Goal: Task Accomplishment & Management: Use online tool/utility

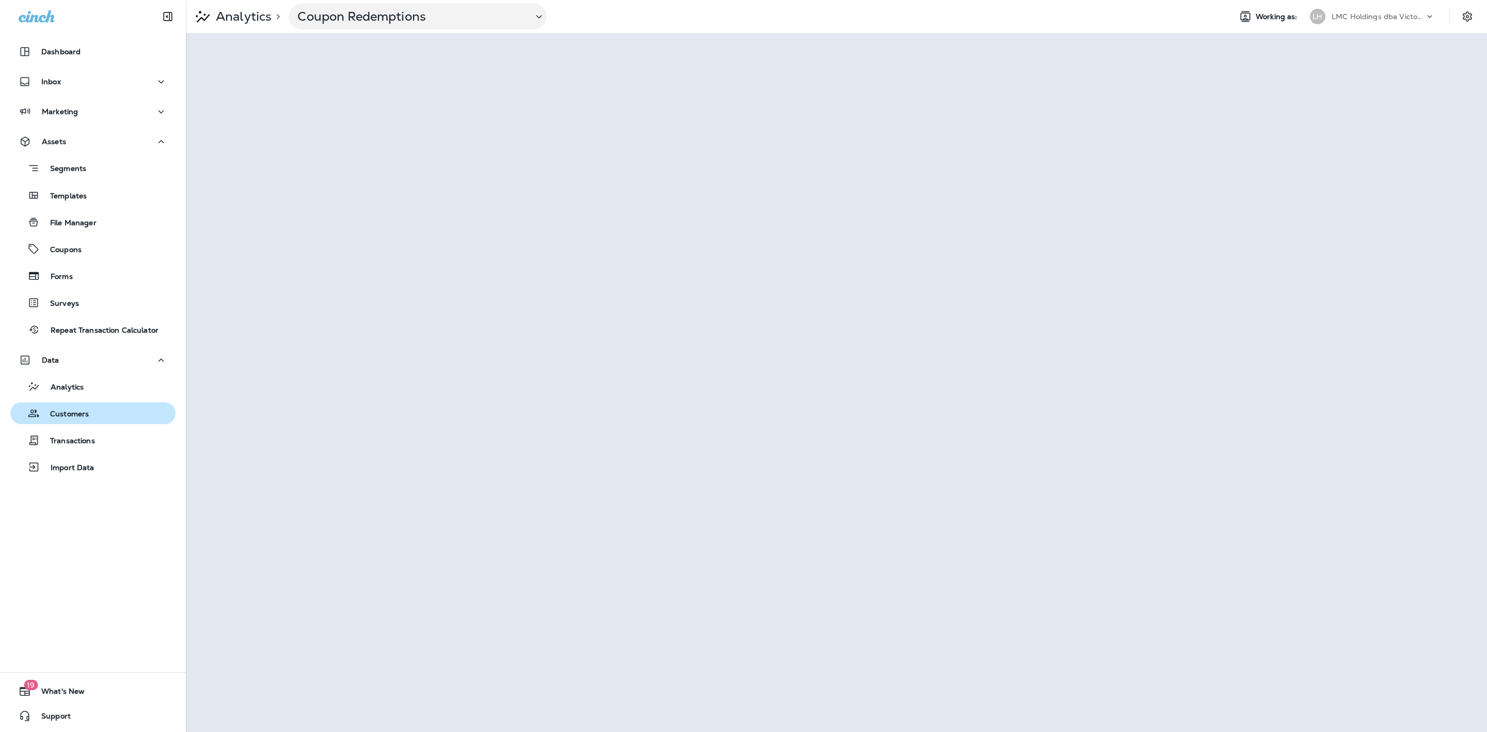
click at [73, 406] on div "Customers" at bounding box center [51, 412] width 74 height 15
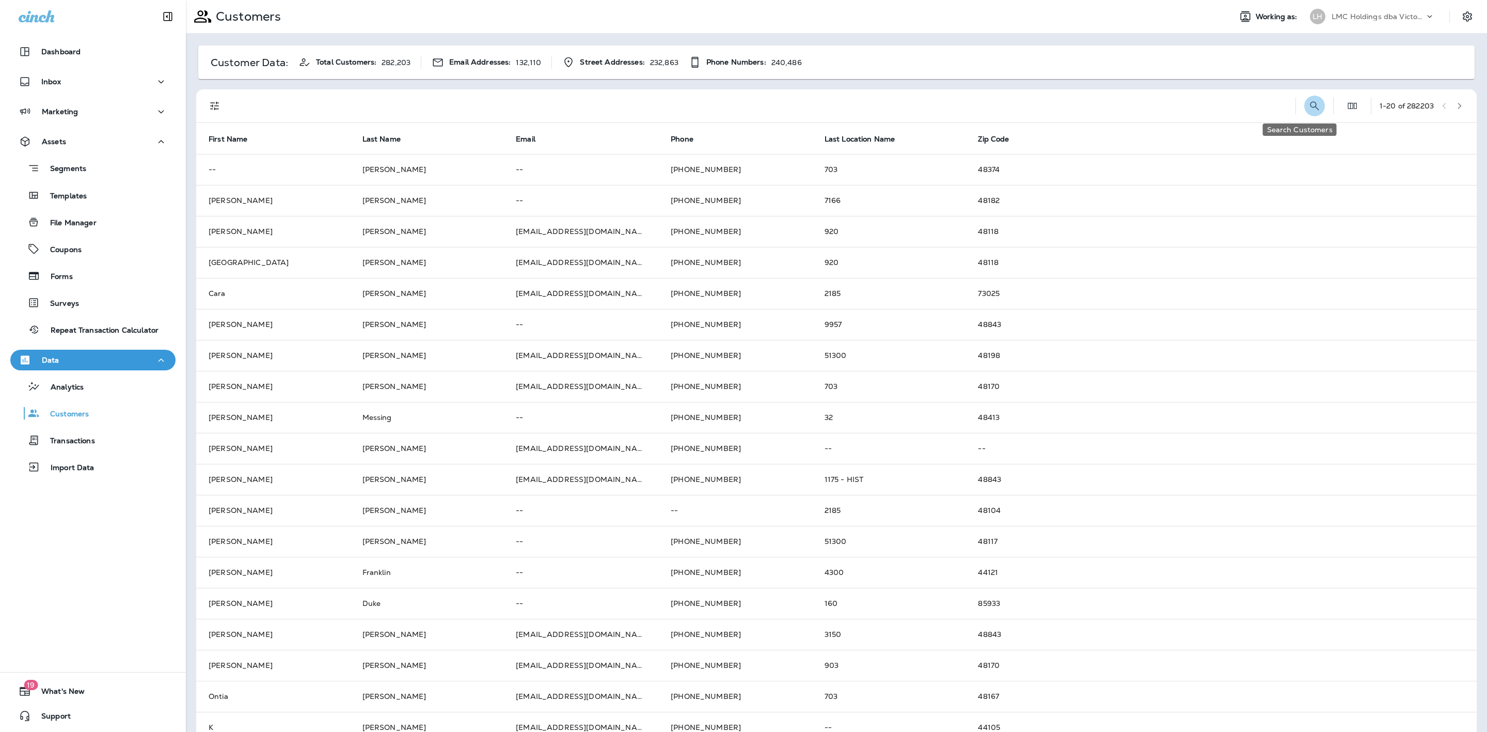
click at [1304, 108] on button "Search Customers" at bounding box center [1314, 106] width 21 height 21
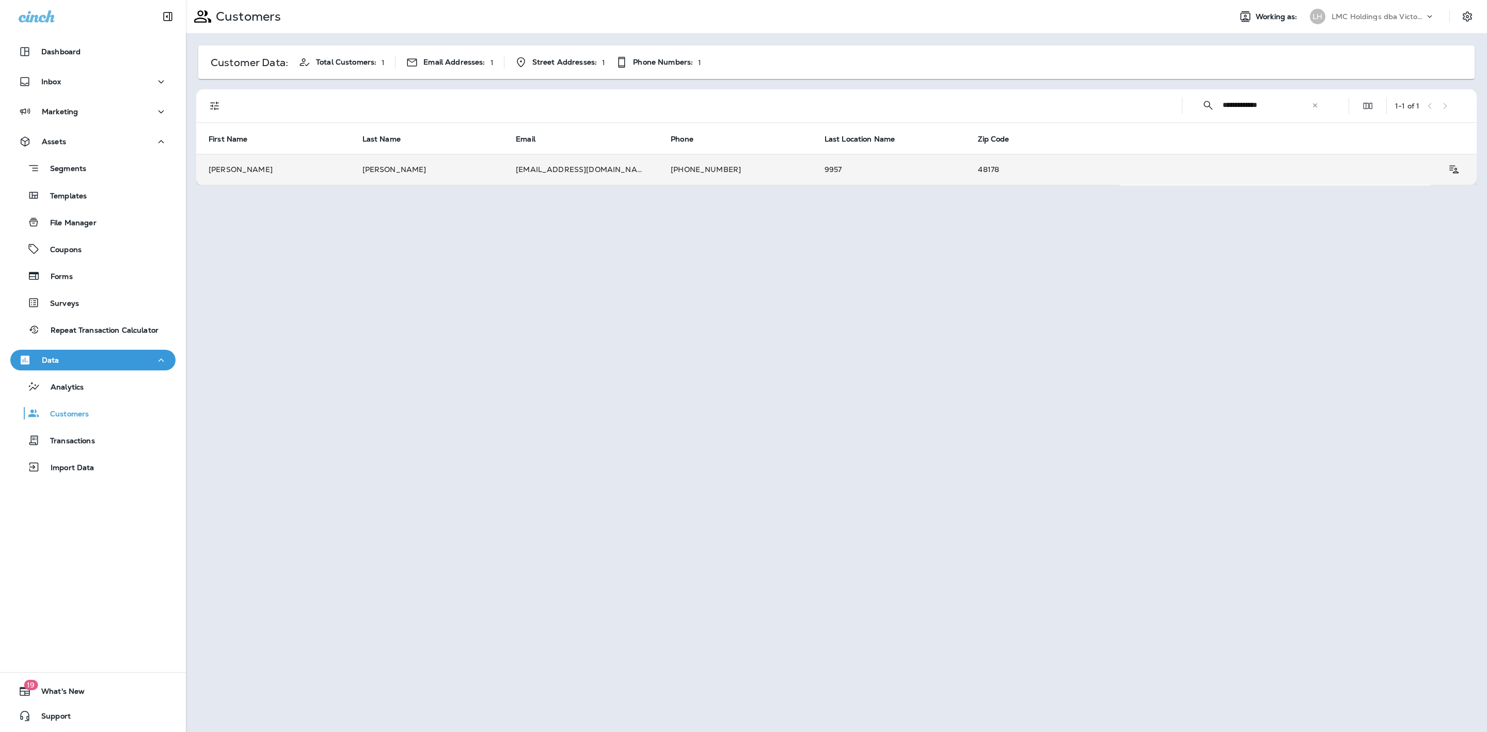
type input "**********"
click at [793, 177] on td "+17344499299" at bounding box center [735, 169] width 154 height 31
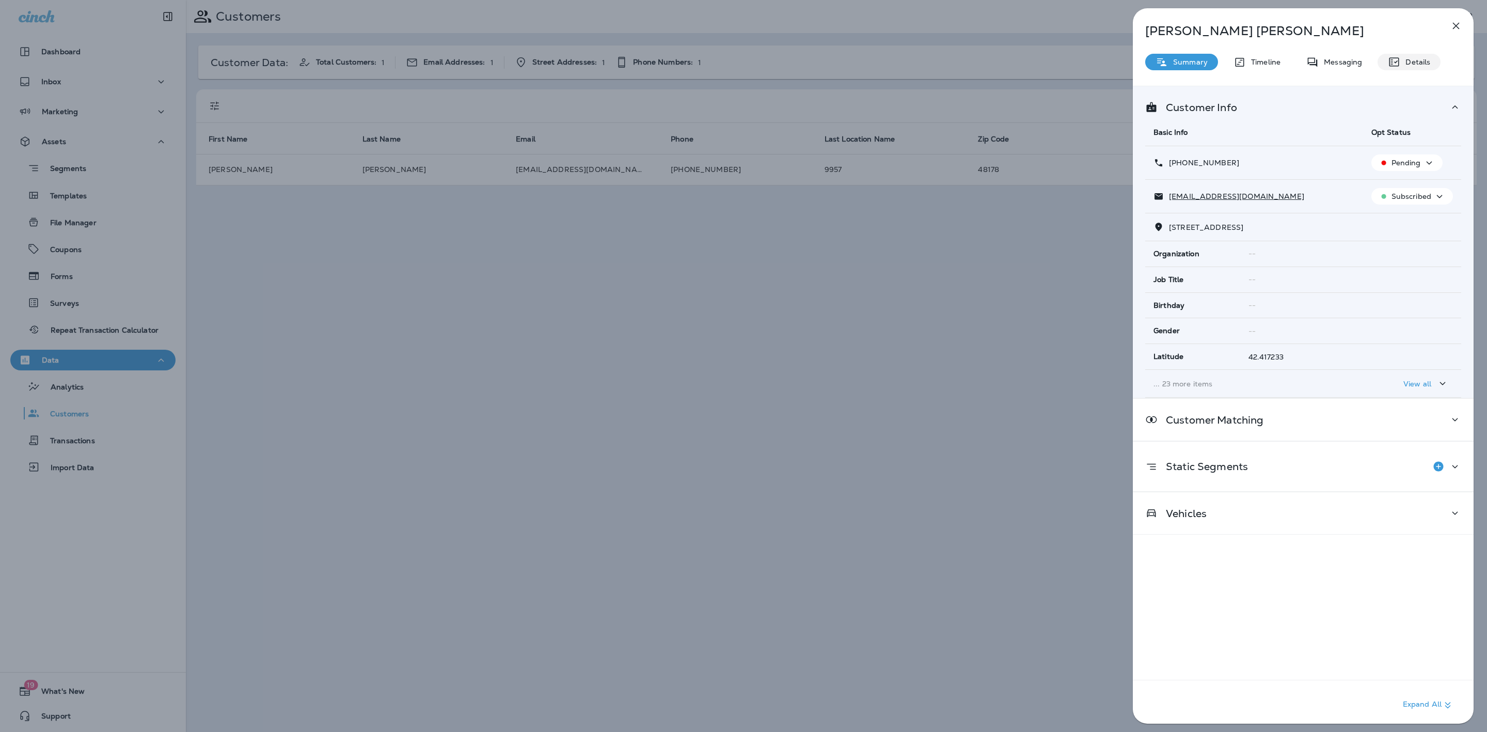
click at [1405, 69] on div "Details" at bounding box center [1408, 62] width 63 height 17
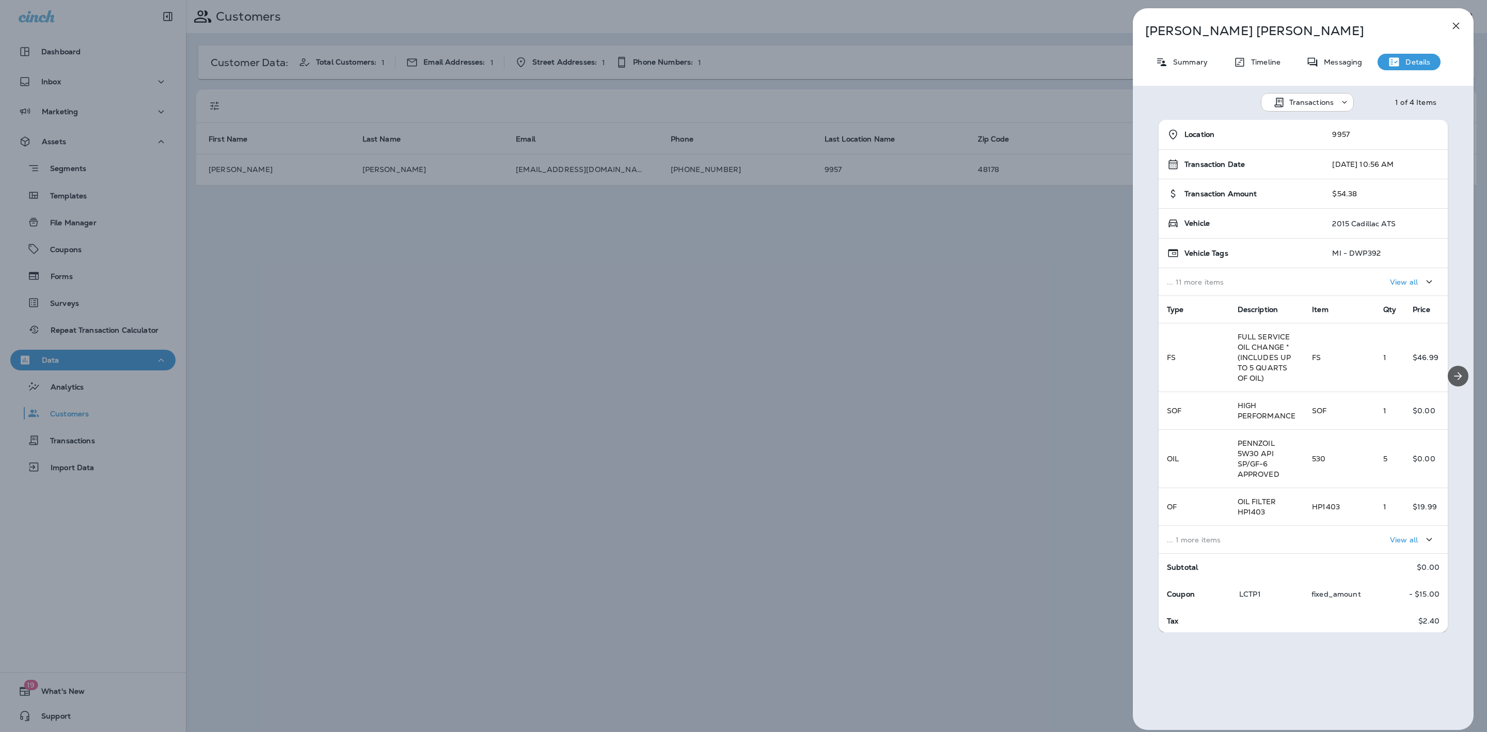
click at [1452, 375] on icon "Next" at bounding box center [1458, 376] width 12 height 12
click at [1145, 369] on button "Previous" at bounding box center [1147, 374] width 19 height 19
click at [1321, 65] on p "Messaging" at bounding box center [1339, 62] width 43 height 8
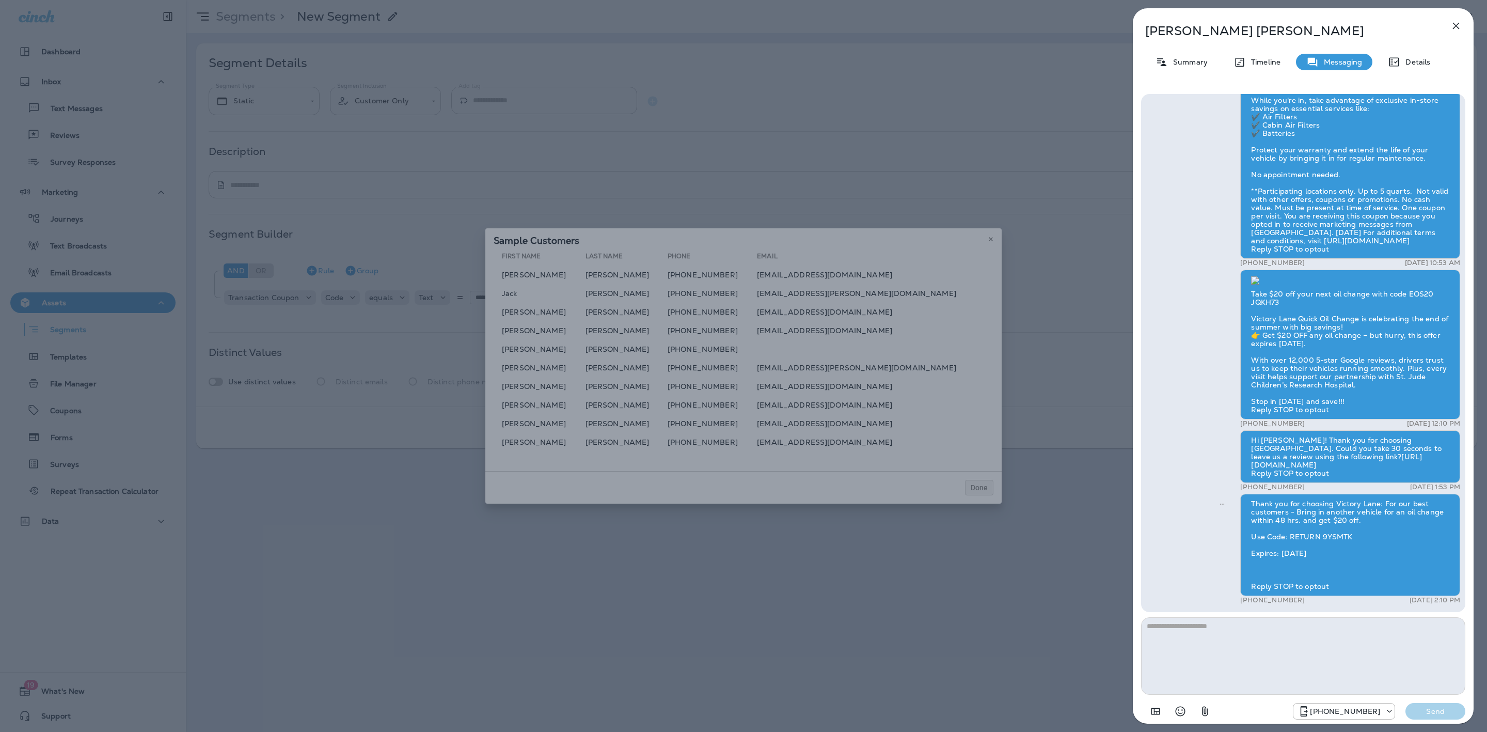
click at [990, 248] on div "[PERSON_NAME] Summary Timeline Messaging Details I'd like to sign up to receive…" at bounding box center [743, 366] width 1487 height 732
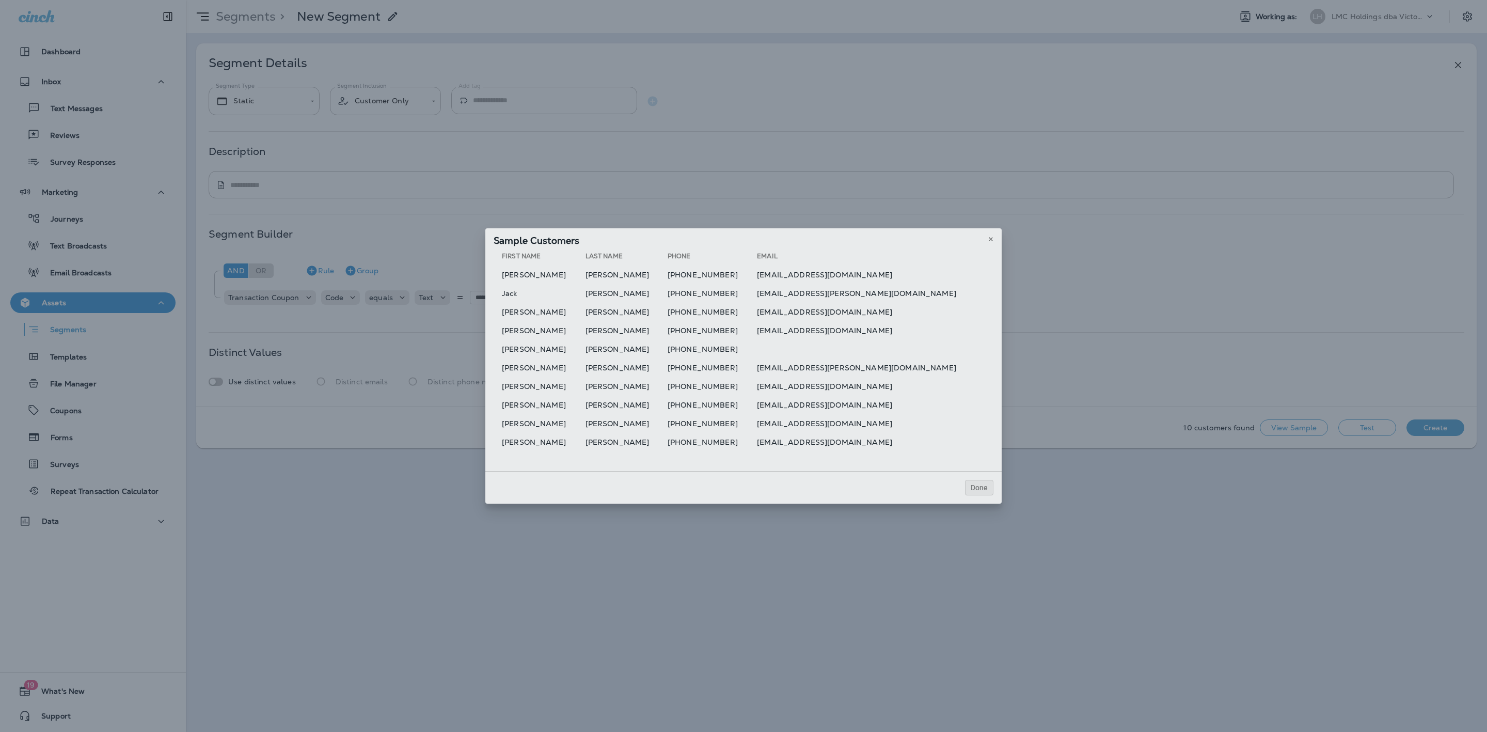
click at [990, 244] on div at bounding box center [797, 366] width 1487 height 732
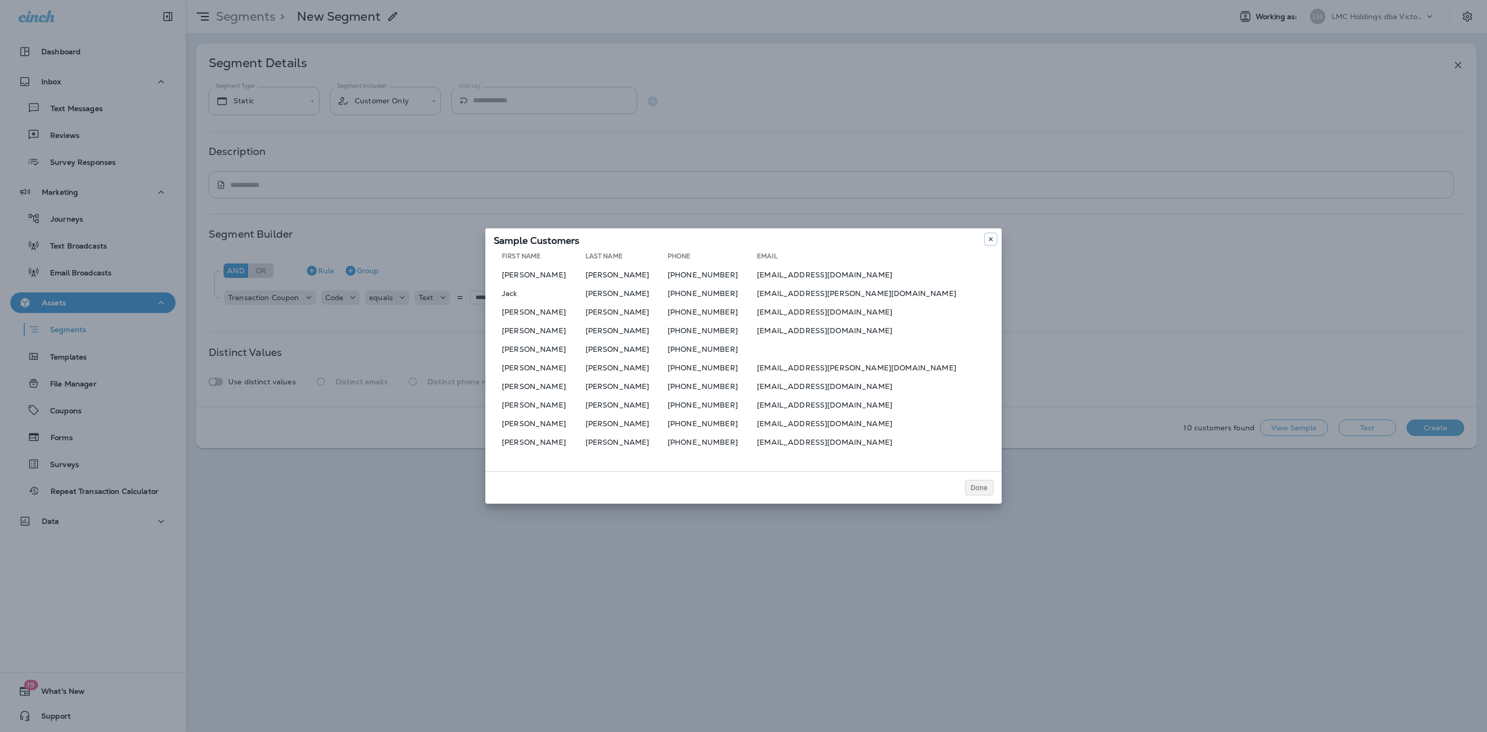
click at [990, 242] on icon at bounding box center [991, 239] width 6 height 6
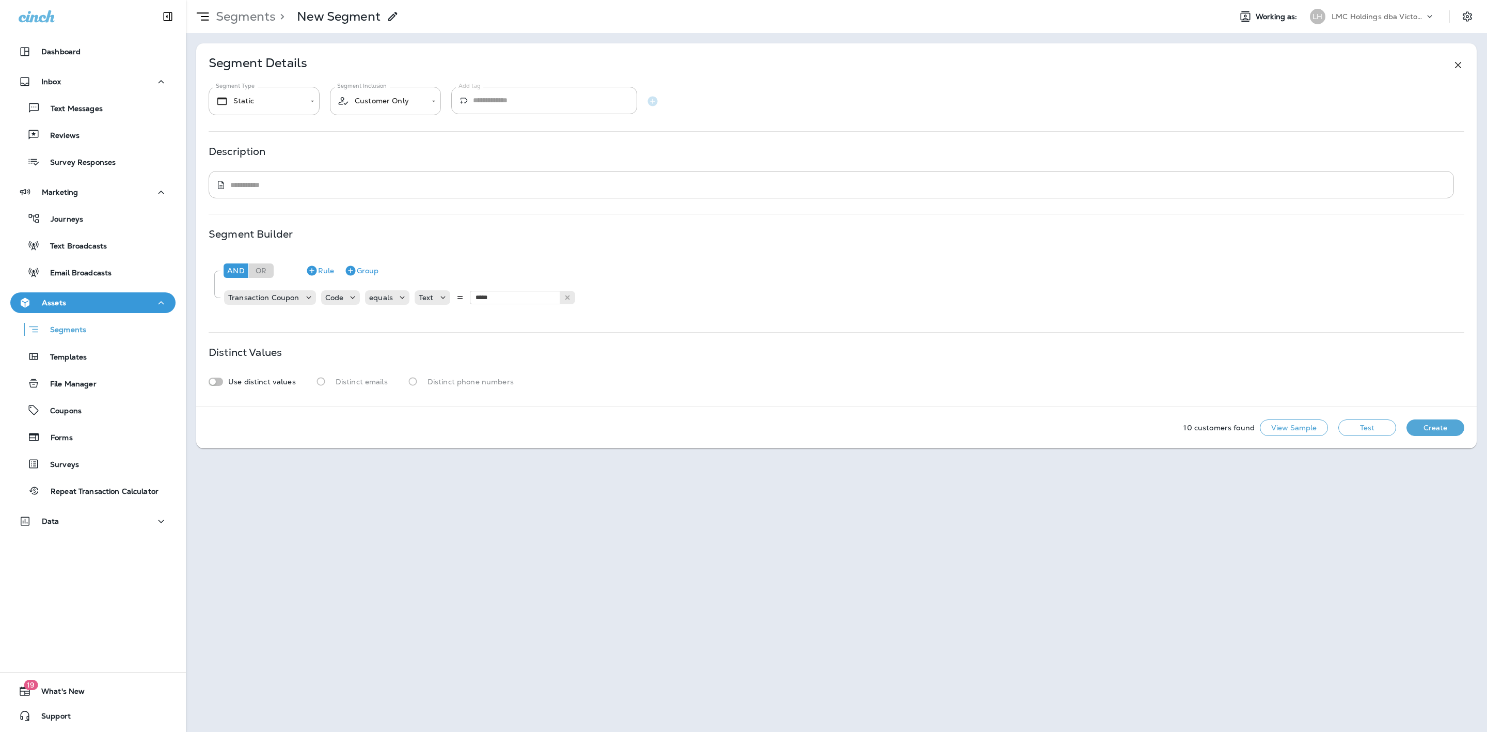
click at [1350, 426] on button "Test" at bounding box center [1367, 427] width 58 height 17
click at [1285, 429] on button "View Sample" at bounding box center [1294, 427] width 68 height 17
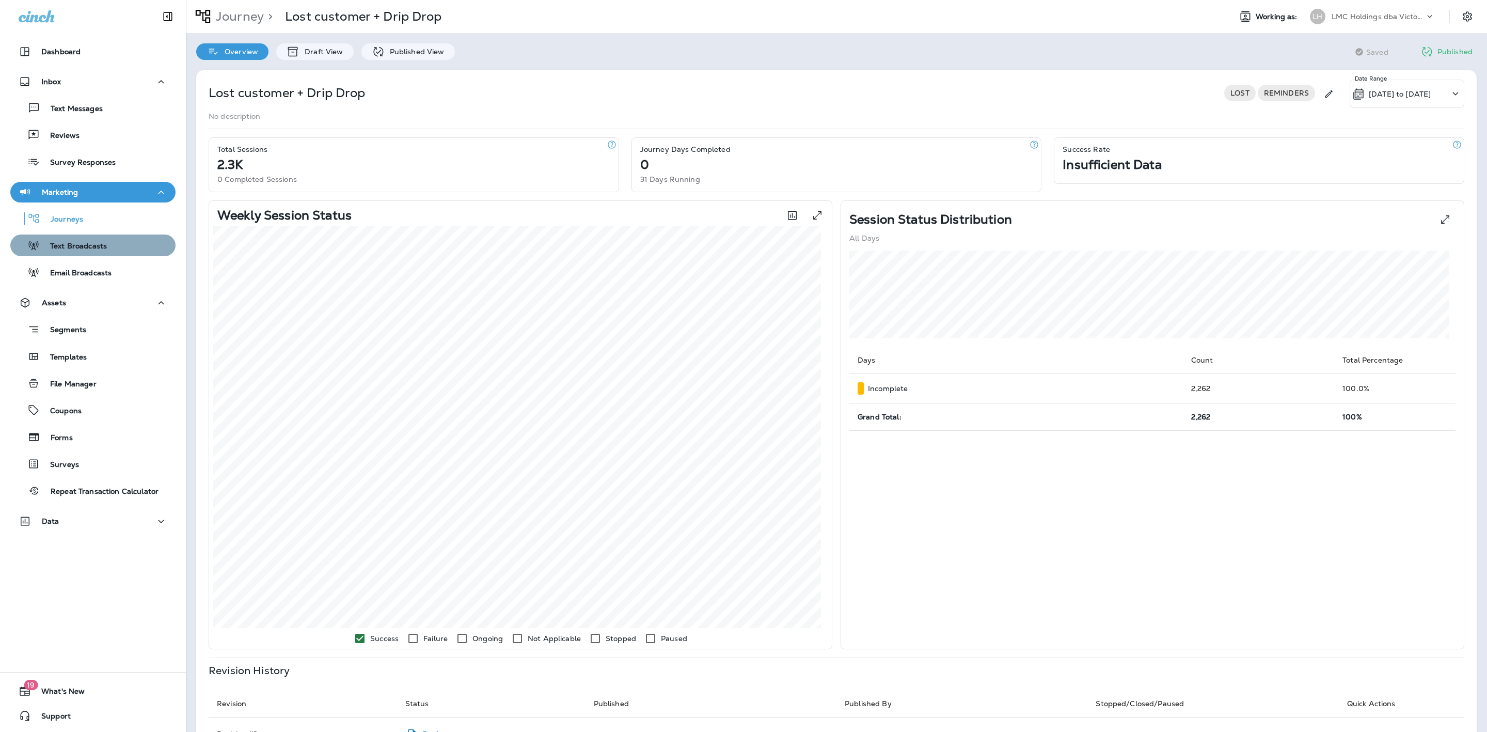
click at [102, 242] on p "Text Broadcasts" at bounding box center [73, 247] width 67 height 10
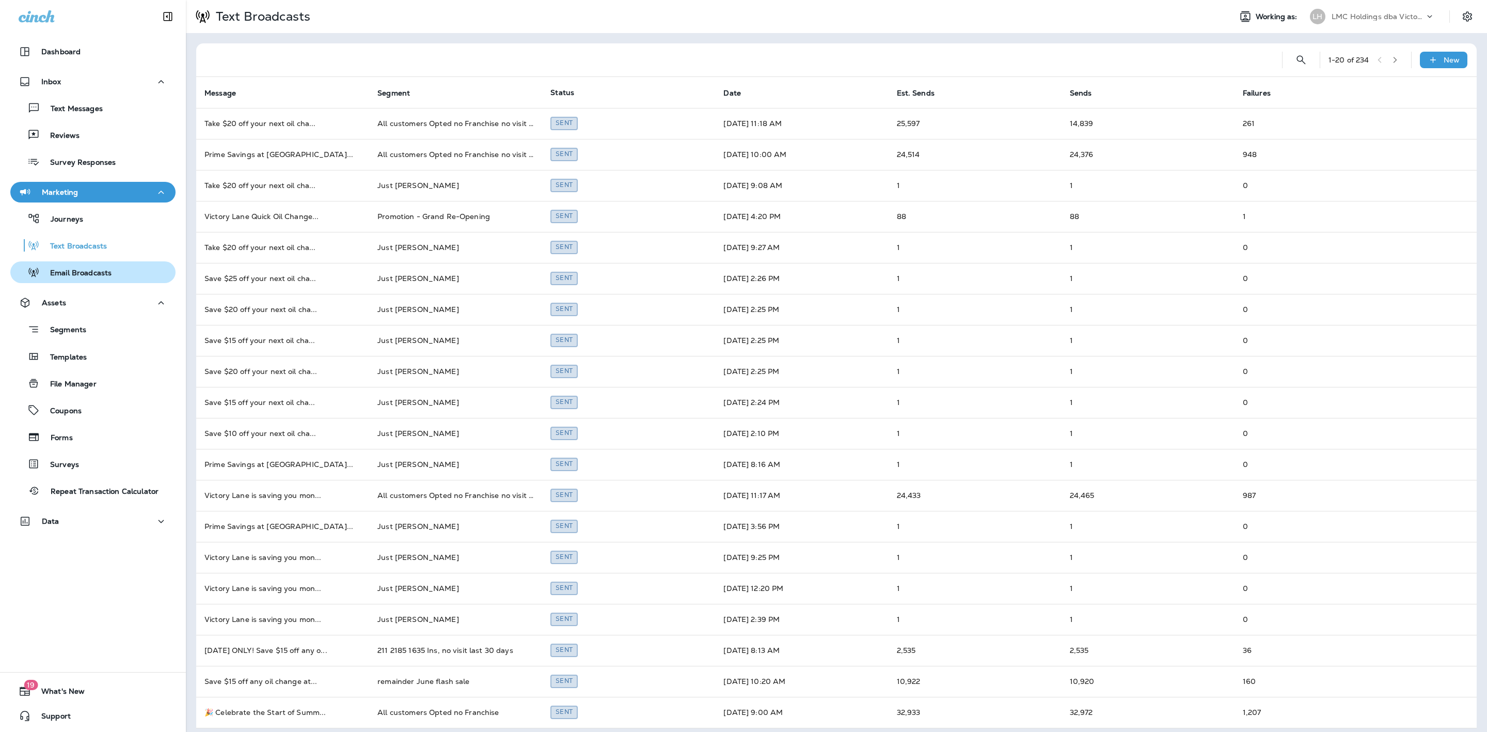
click at [103, 274] on p "Email Broadcasts" at bounding box center [76, 273] width 72 height 10
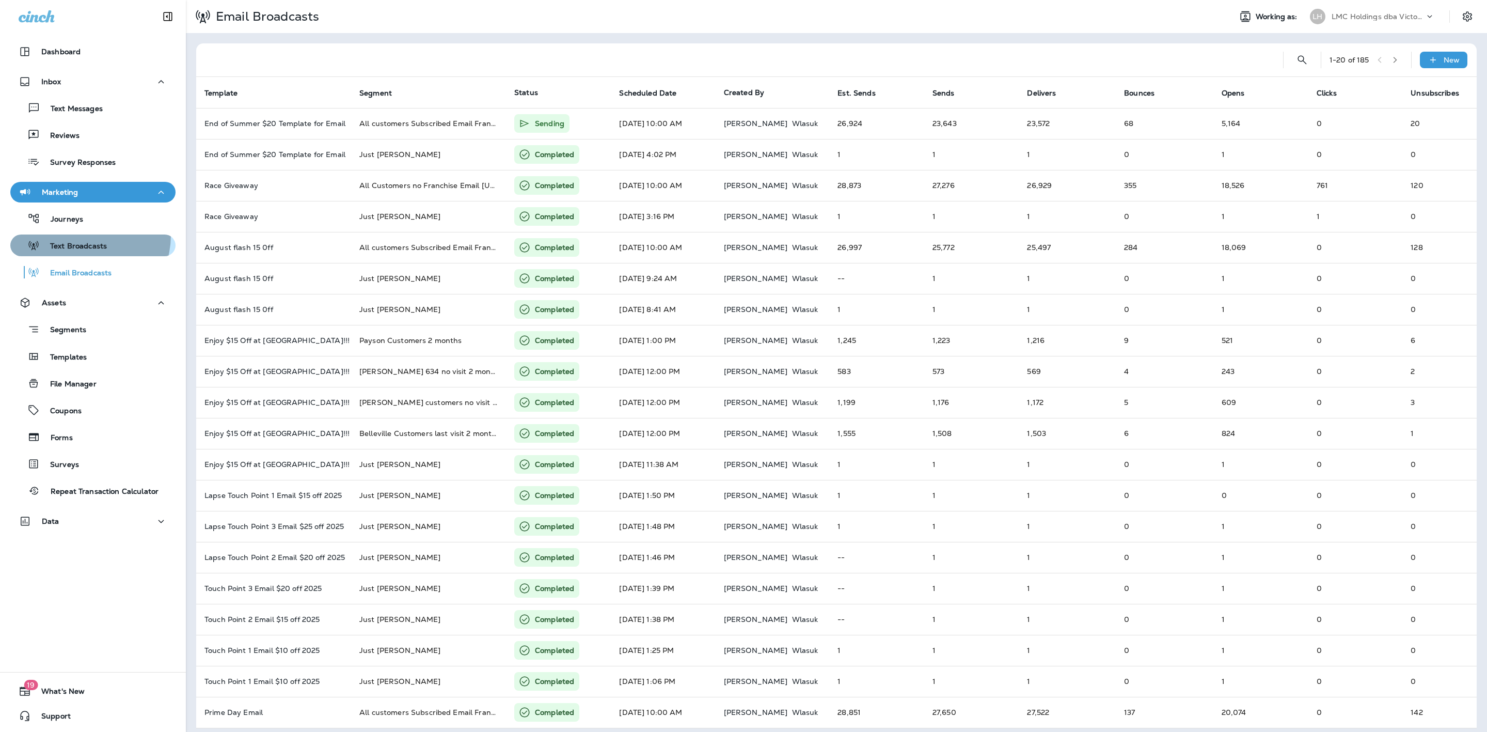
click at [86, 235] on button "Text Broadcasts" at bounding box center [92, 245] width 165 height 22
